Goal: Task Accomplishment & Management: Manage account settings

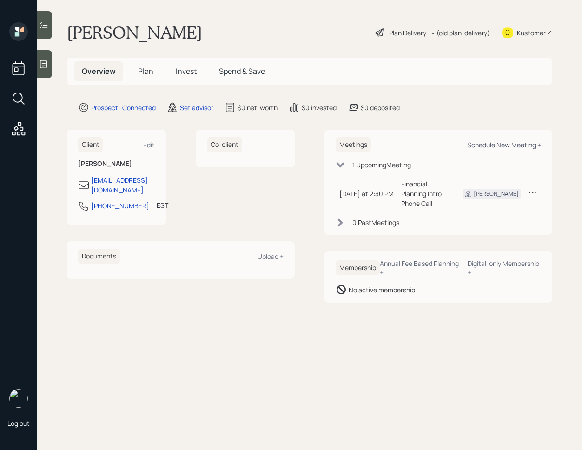
click at [484, 144] on div "Schedule New Meeting +" at bounding box center [505, 145] width 74 height 9
select select "round-robin"
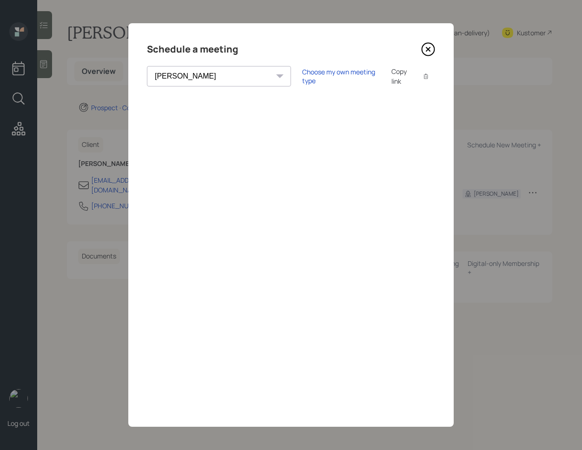
click at [426, 53] on icon at bounding box center [429, 49] width 14 height 14
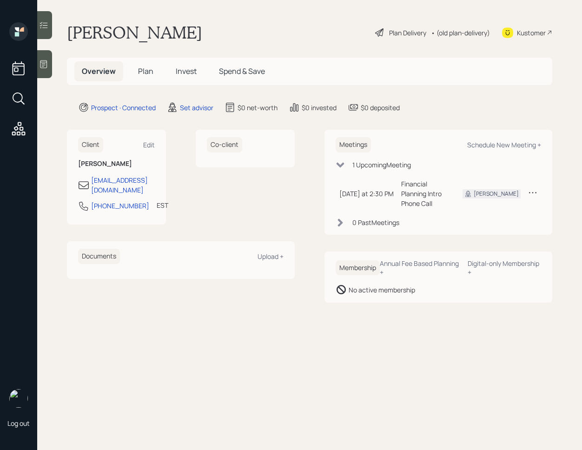
click at [53, 67] on main "Felix James Plan Delivery • (old plan-delivery) Kustomer Overview Plan Invest S…" at bounding box center [309, 225] width 545 height 450
click at [48, 66] on div at bounding box center [44, 64] width 15 height 28
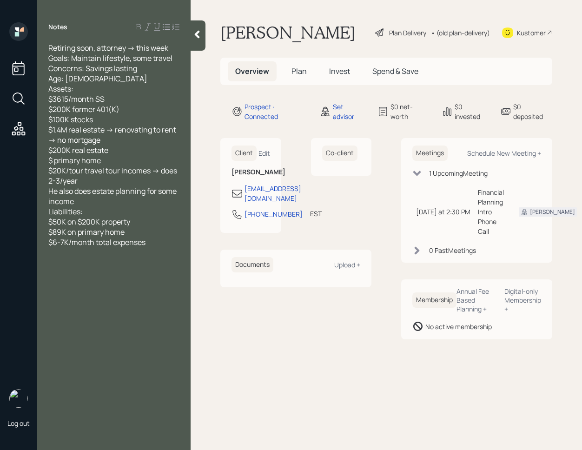
click at [196, 31] on icon at bounding box center [197, 34] width 9 height 9
